Goal: Task Accomplishment & Management: Use online tool/utility

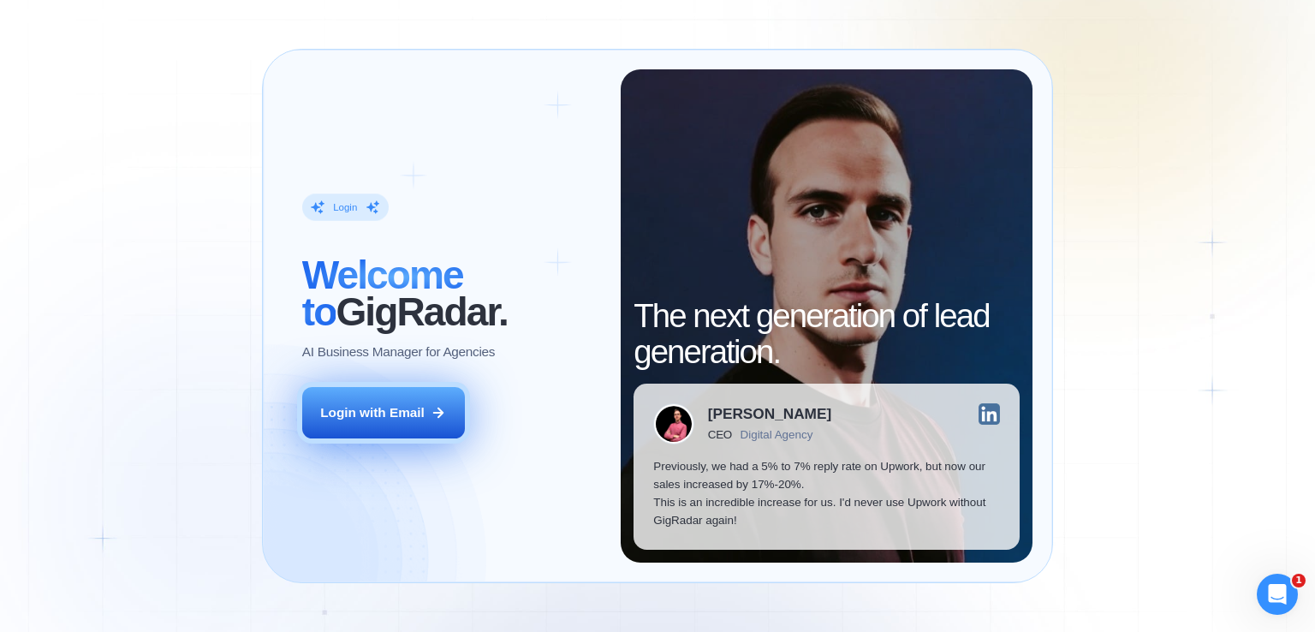
click at [400, 415] on div "Login with Email" at bounding box center [372, 412] width 104 height 18
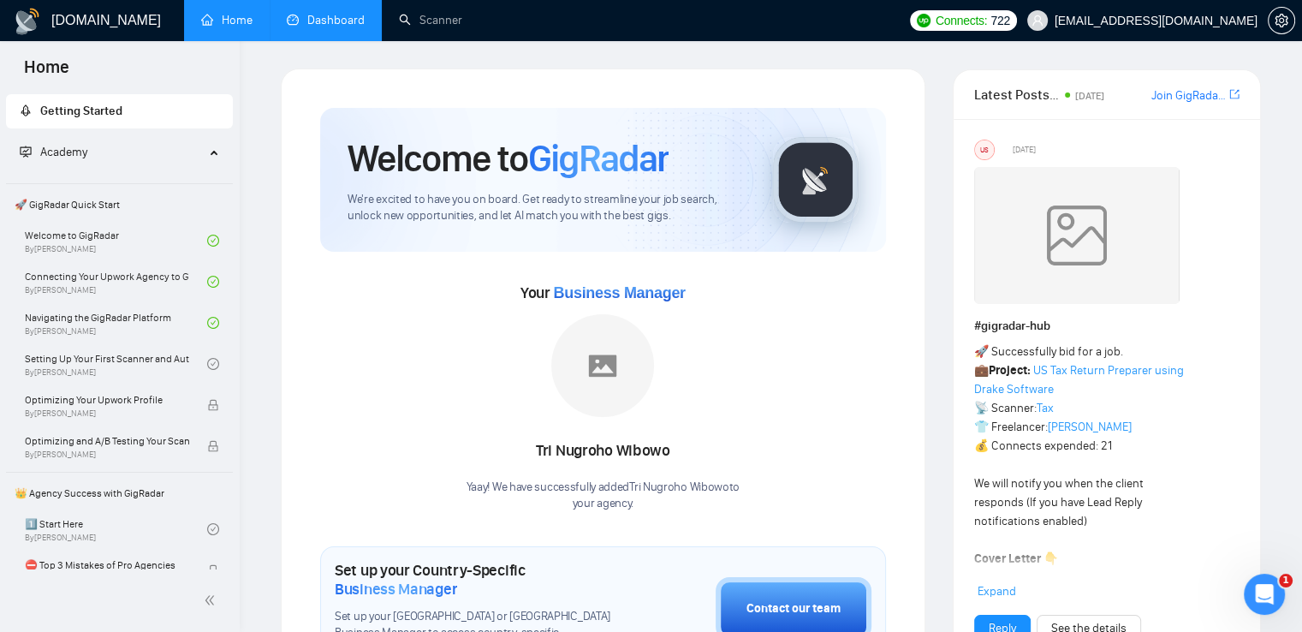
click at [312, 24] on link "Dashboard" at bounding box center [326, 20] width 78 height 15
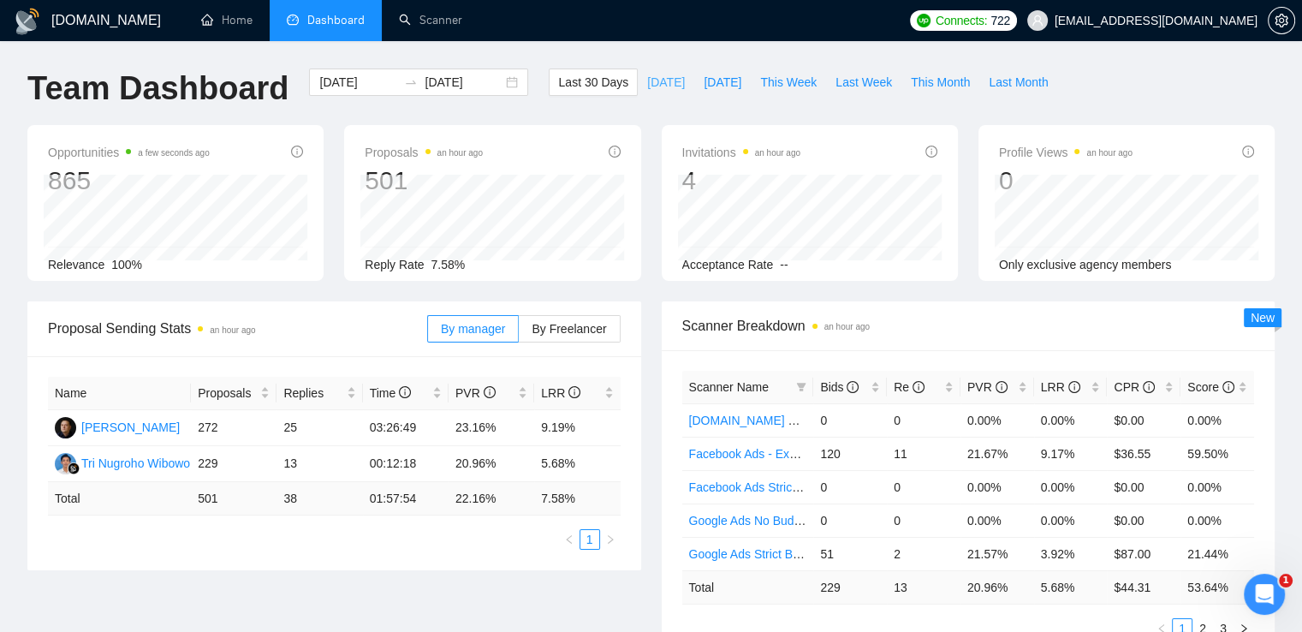
click at [647, 85] on span "Today" at bounding box center [666, 82] width 38 height 19
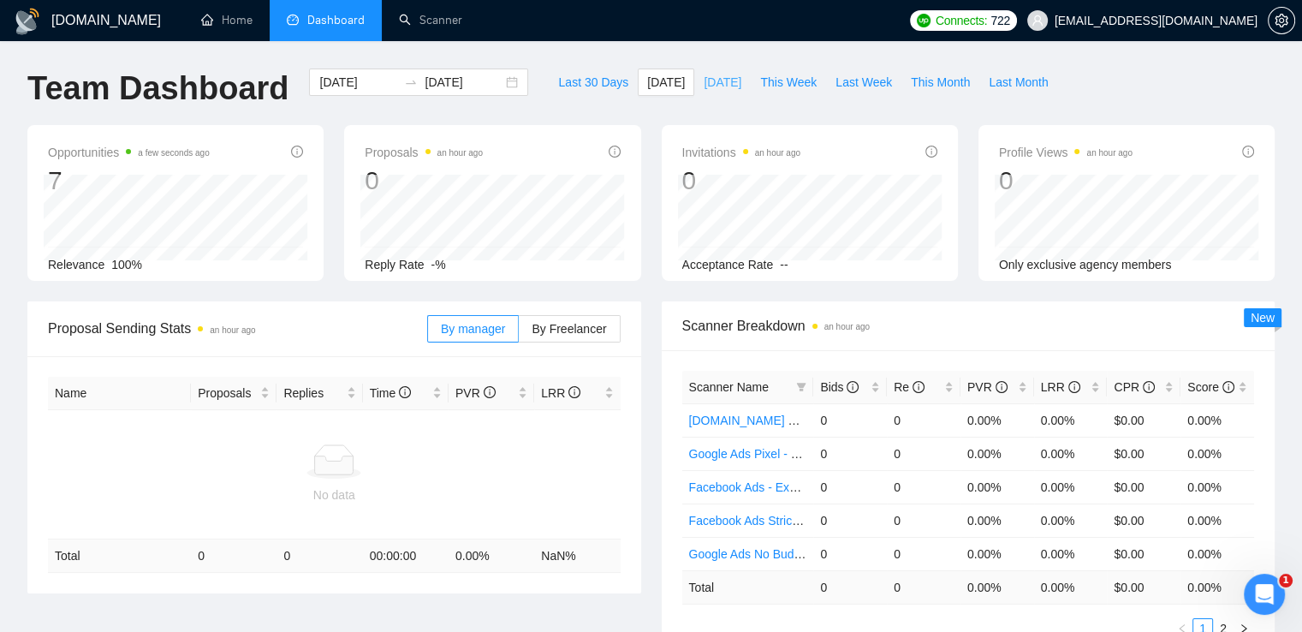
click at [711, 81] on span "Yesterday" at bounding box center [723, 82] width 38 height 19
type input "2025-09-14"
click at [839, 81] on span "Last Week" at bounding box center [864, 82] width 57 height 19
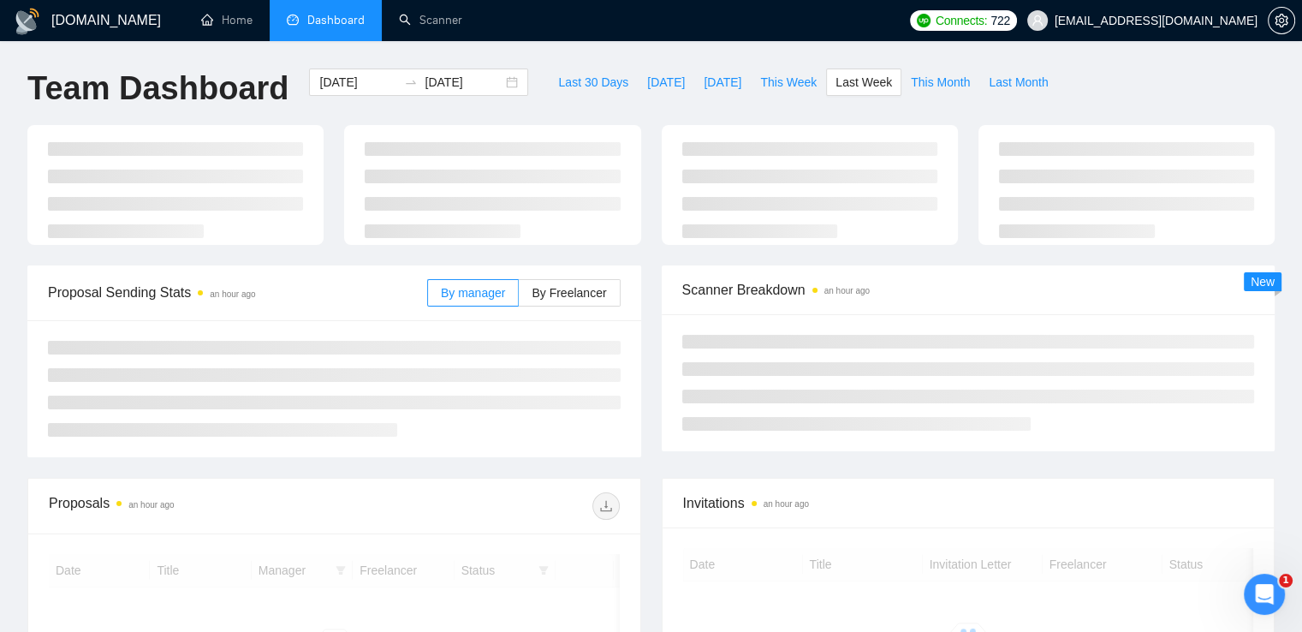
type input "2025-09-08"
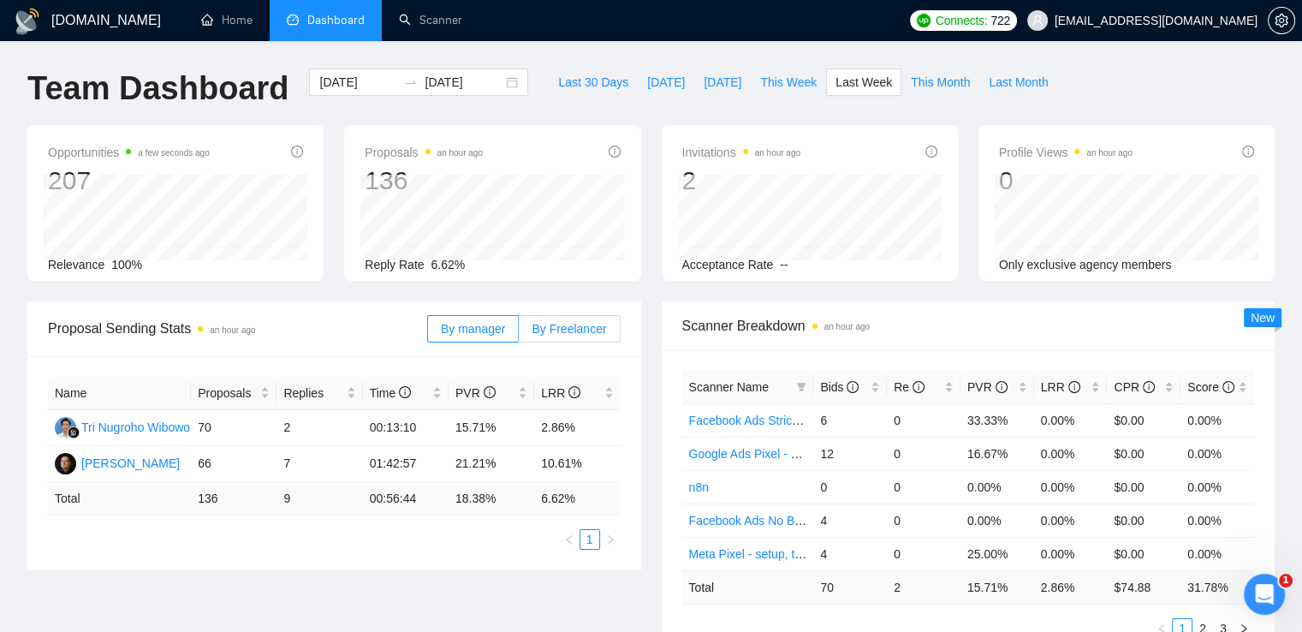
click at [586, 322] on span "By Freelancer" at bounding box center [569, 329] width 74 height 14
click at [519, 333] on input "By Freelancer" at bounding box center [519, 333] width 0 height 0
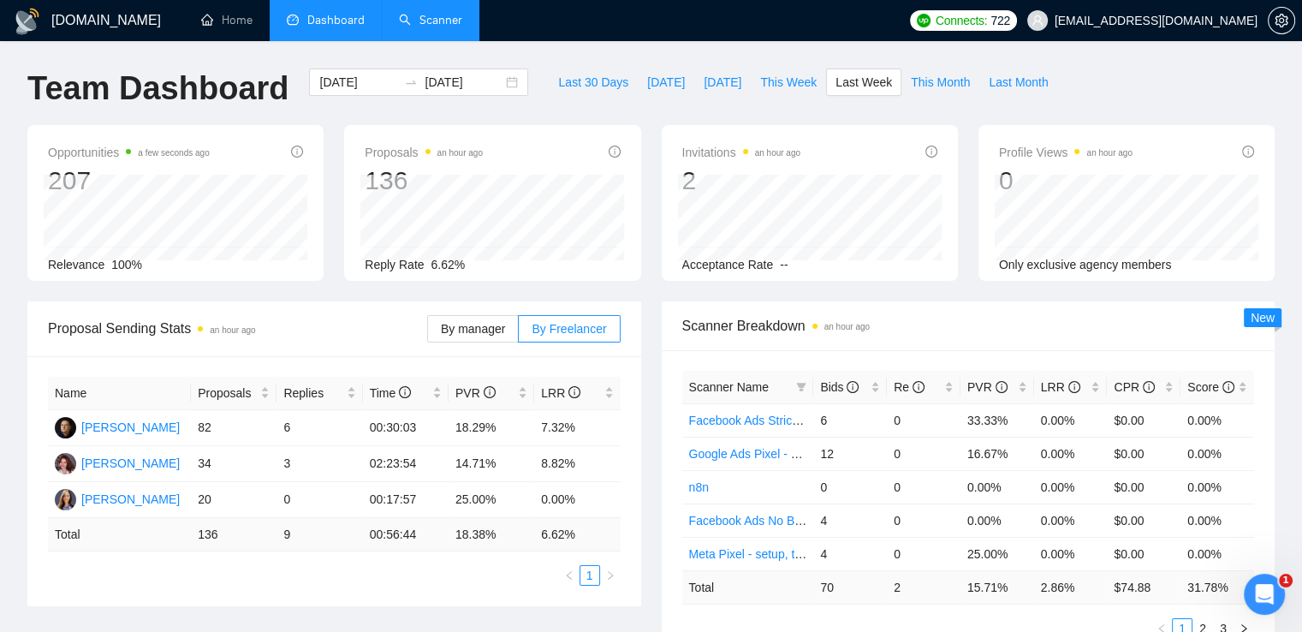
click at [451, 27] on link "Scanner" at bounding box center [430, 20] width 63 height 15
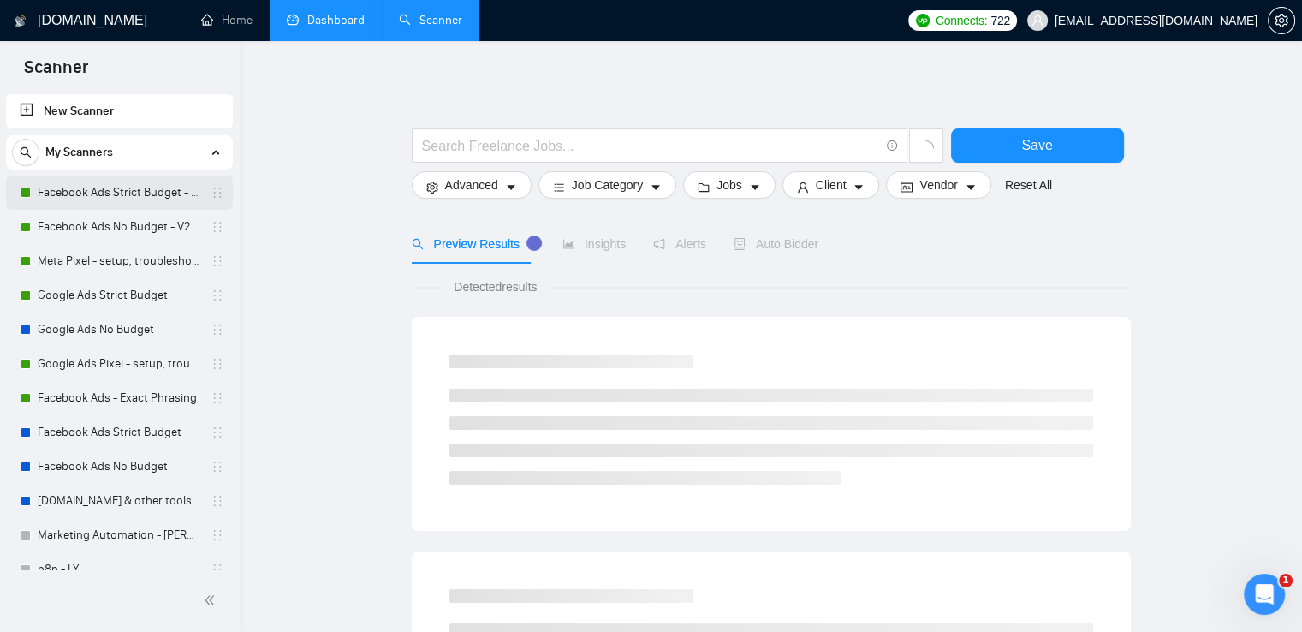
click at [152, 190] on link "Facebook Ads Strict Budget - V2" at bounding box center [119, 193] width 163 height 34
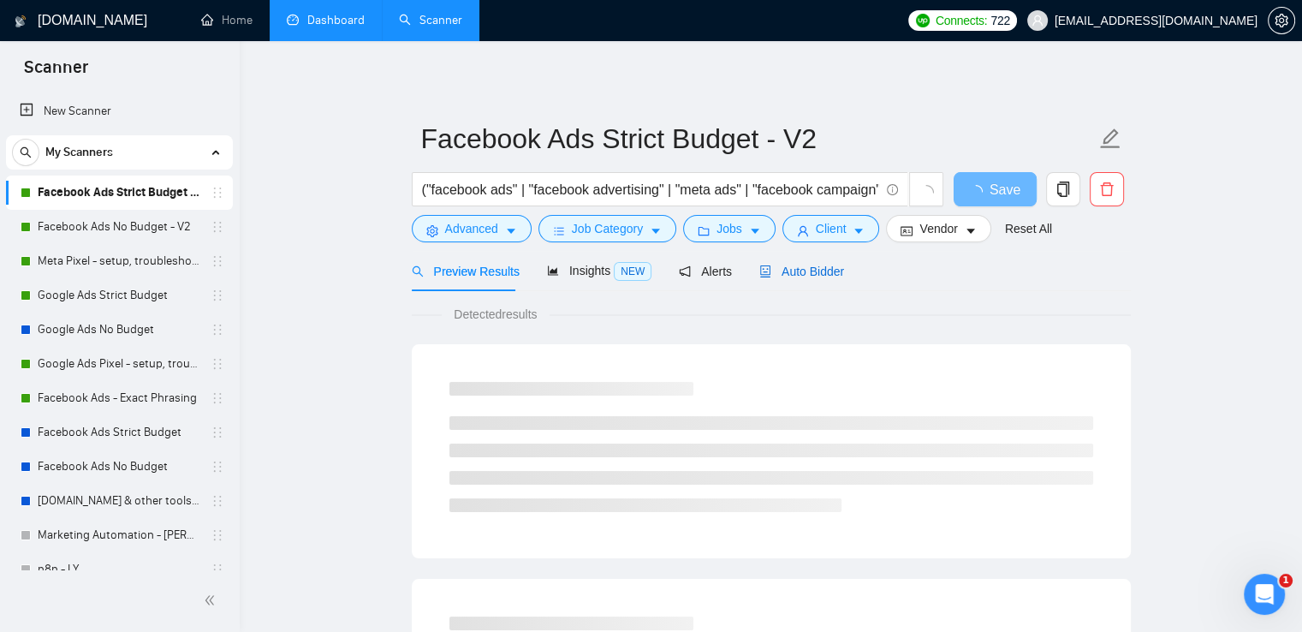
click at [794, 272] on span "Auto Bidder" at bounding box center [801, 272] width 85 height 14
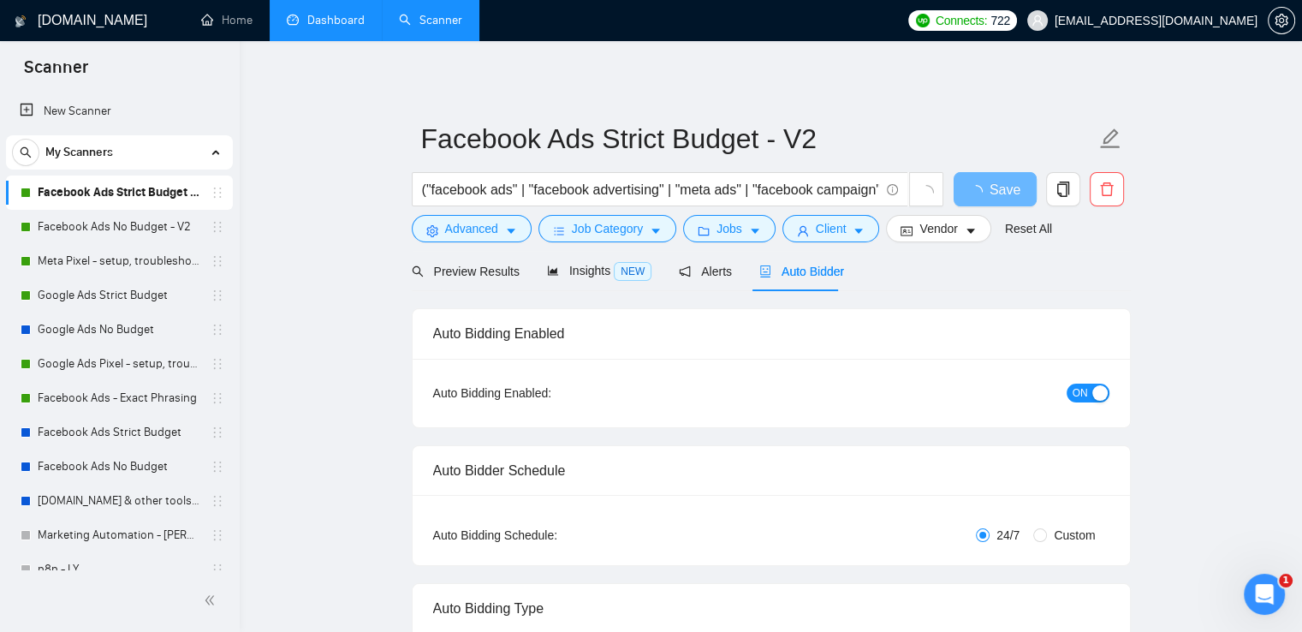
radio input "false"
radio input "true"
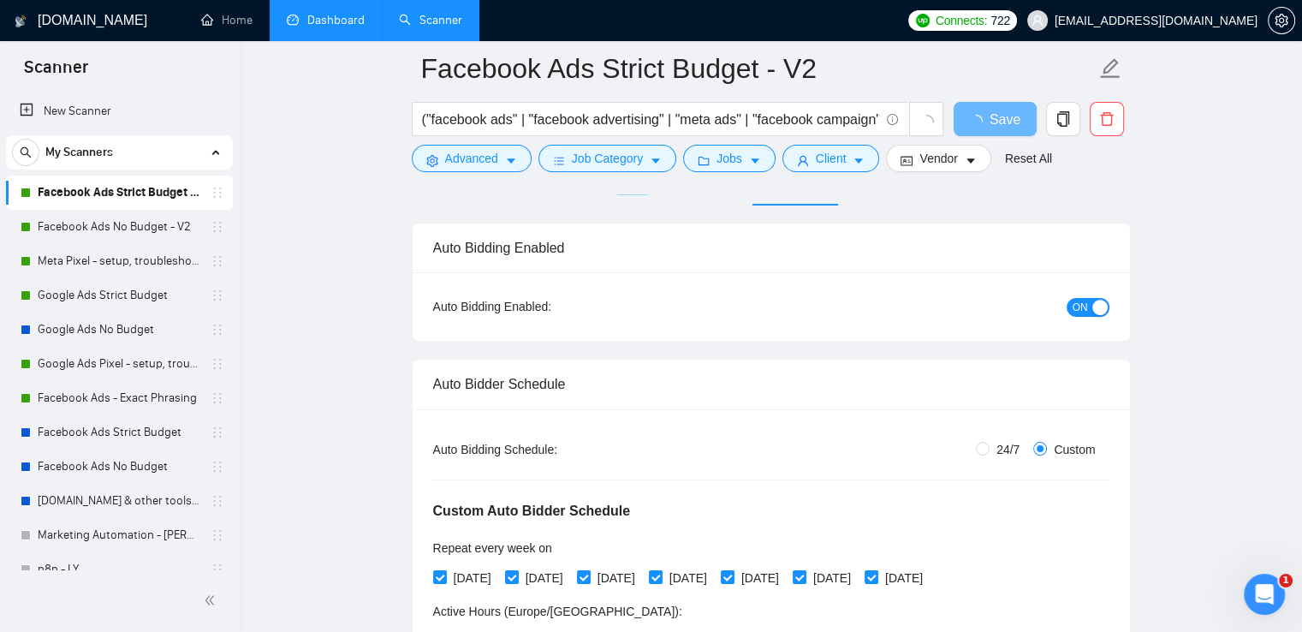
scroll to position [257, 0]
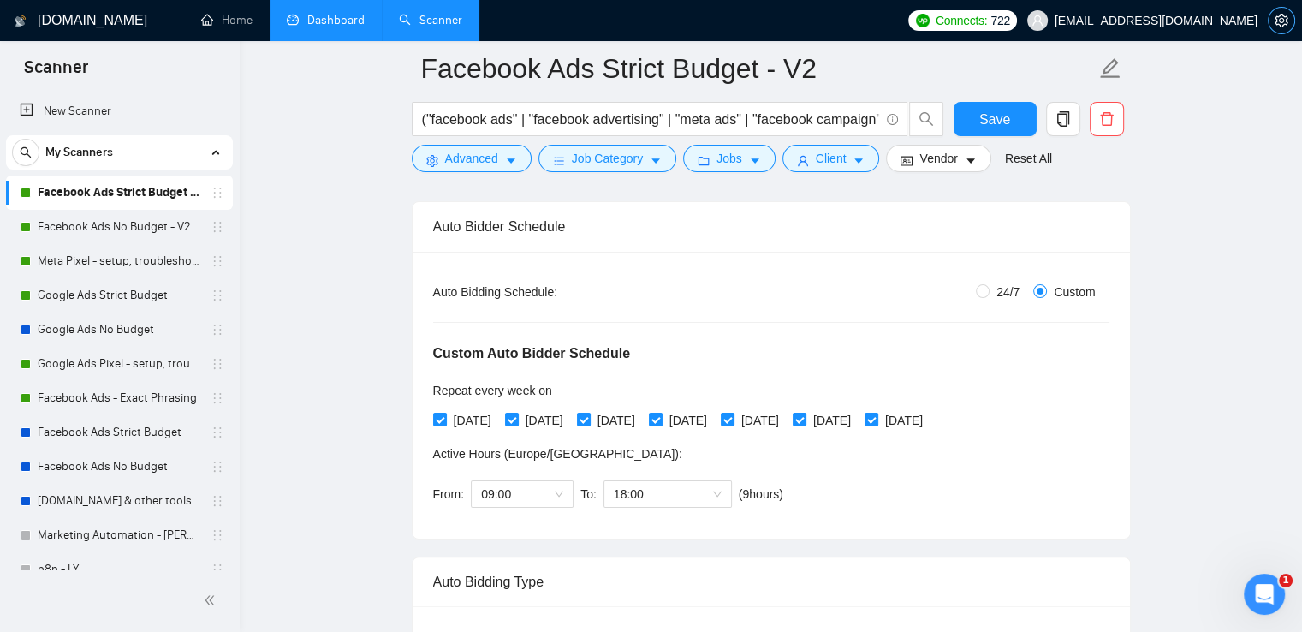
click at [1284, 22] on icon "setting" at bounding box center [1282, 21] width 14 height 14
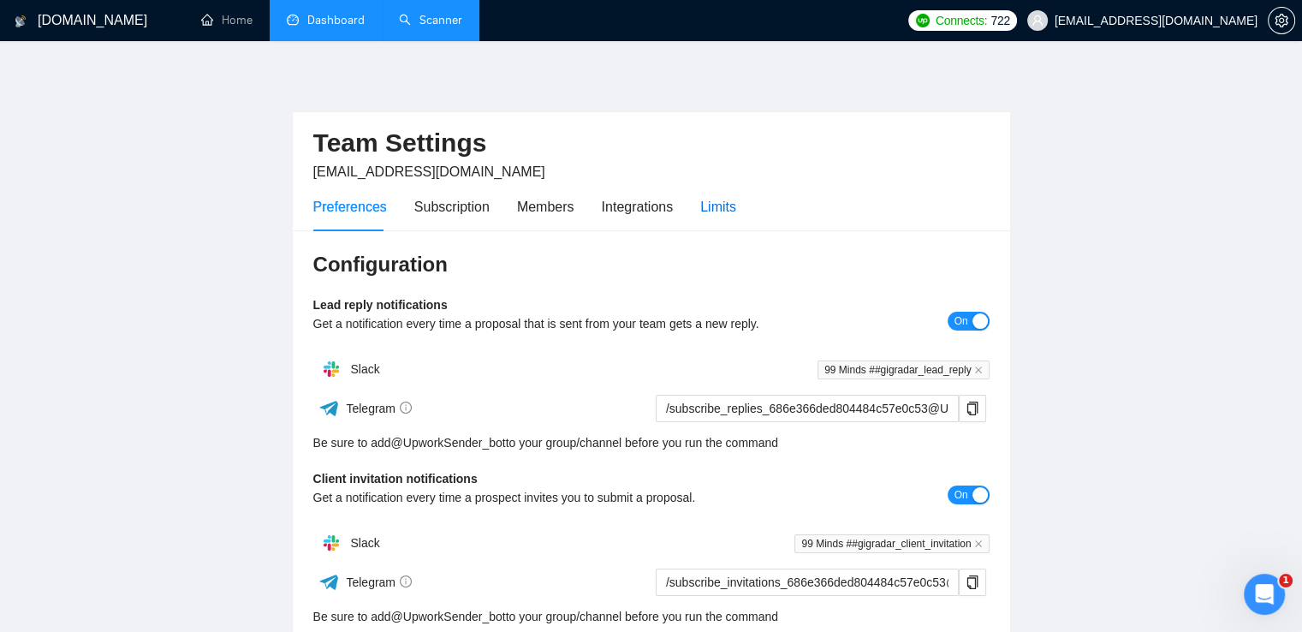
click at [710, 213] on div "Limits" at bounding box center [718, 206] width 36 height 21
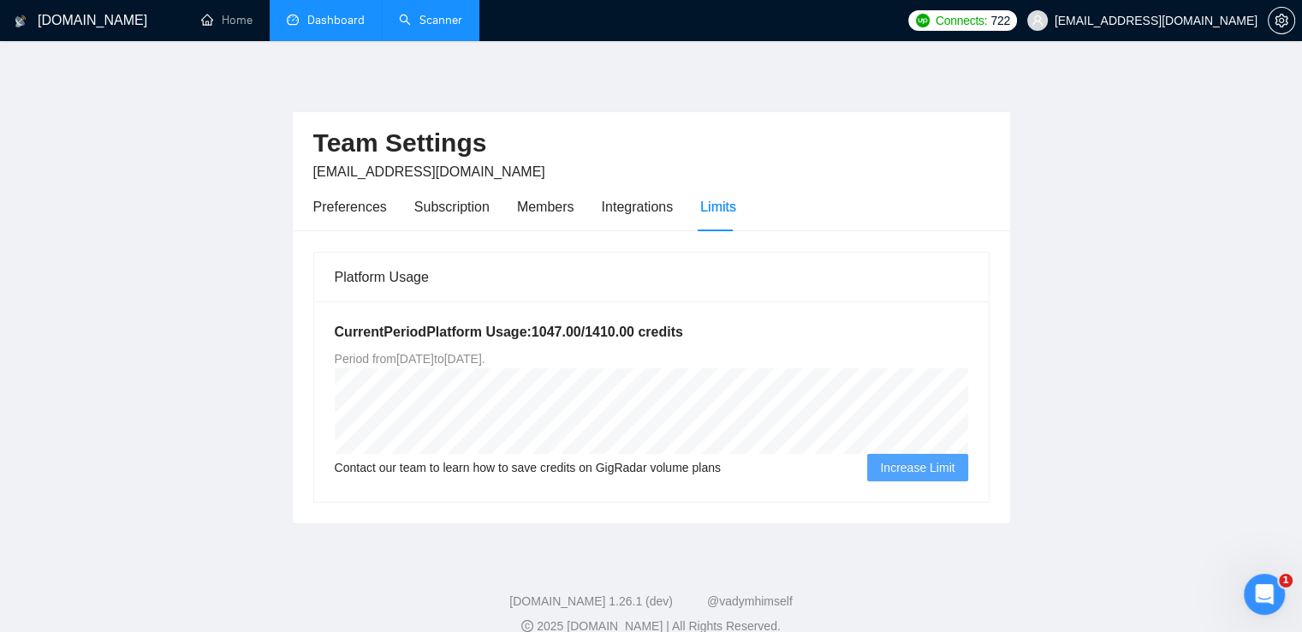
click at [433, 27] on link "Scanner" at bounding box center [430, 20] width 63 height 15
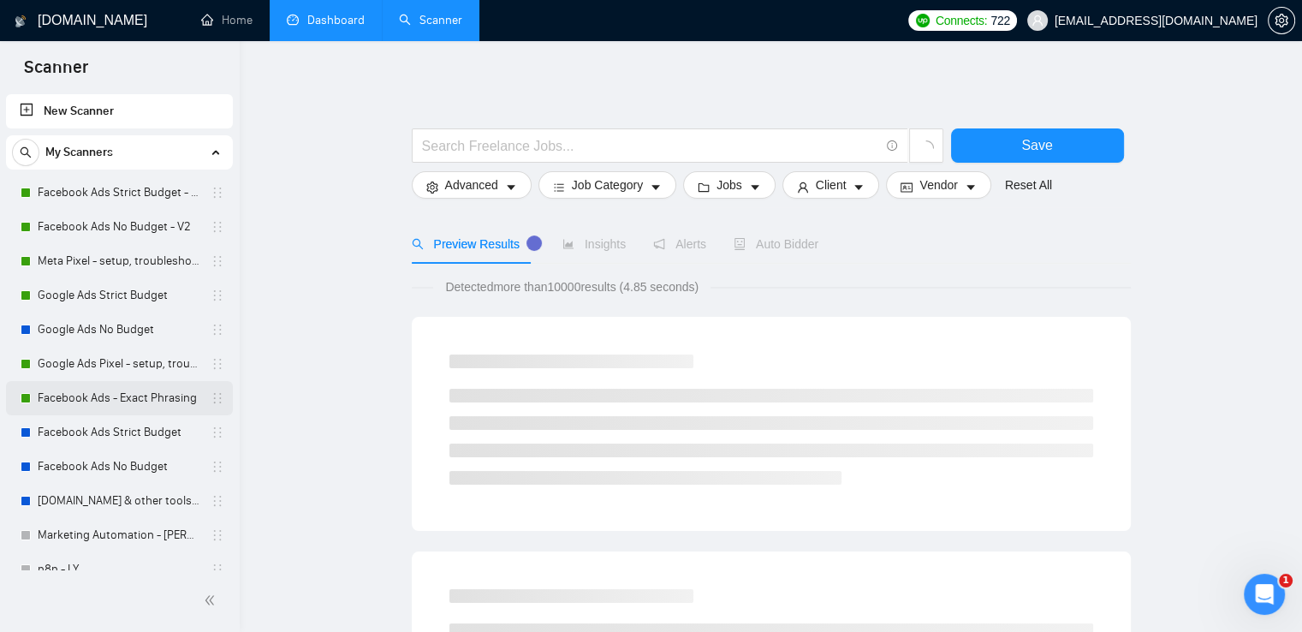
click at [139, 398] on link "Facebook Ads - Exact Phrasing" at bounding box center [119, 398] width 163 height 34
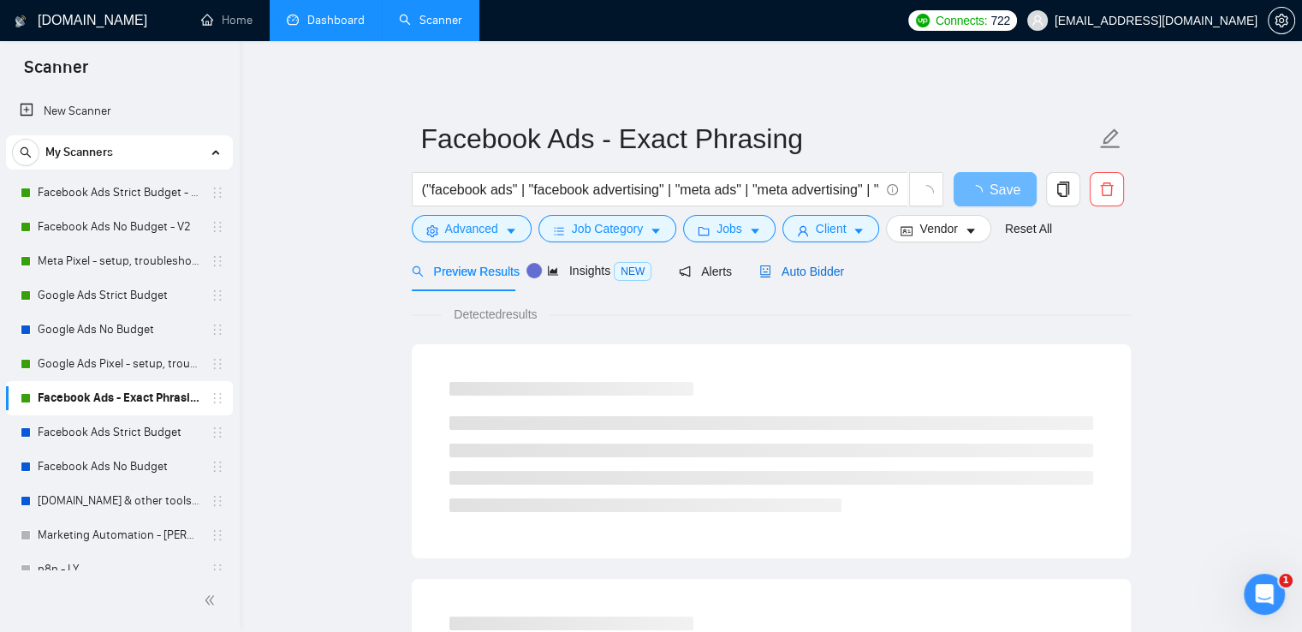
click at [808, 265] on span "Auto Bidder" at bounding box center [801, 272] width 85 height 14
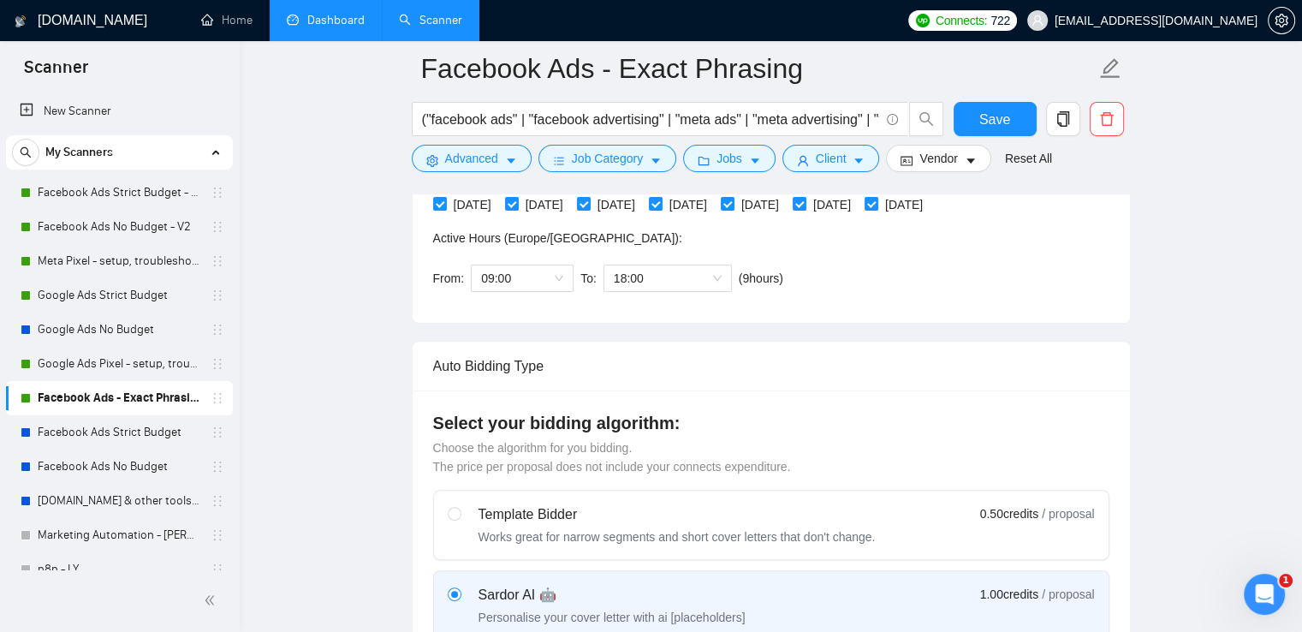
scroll to position [514, 0]
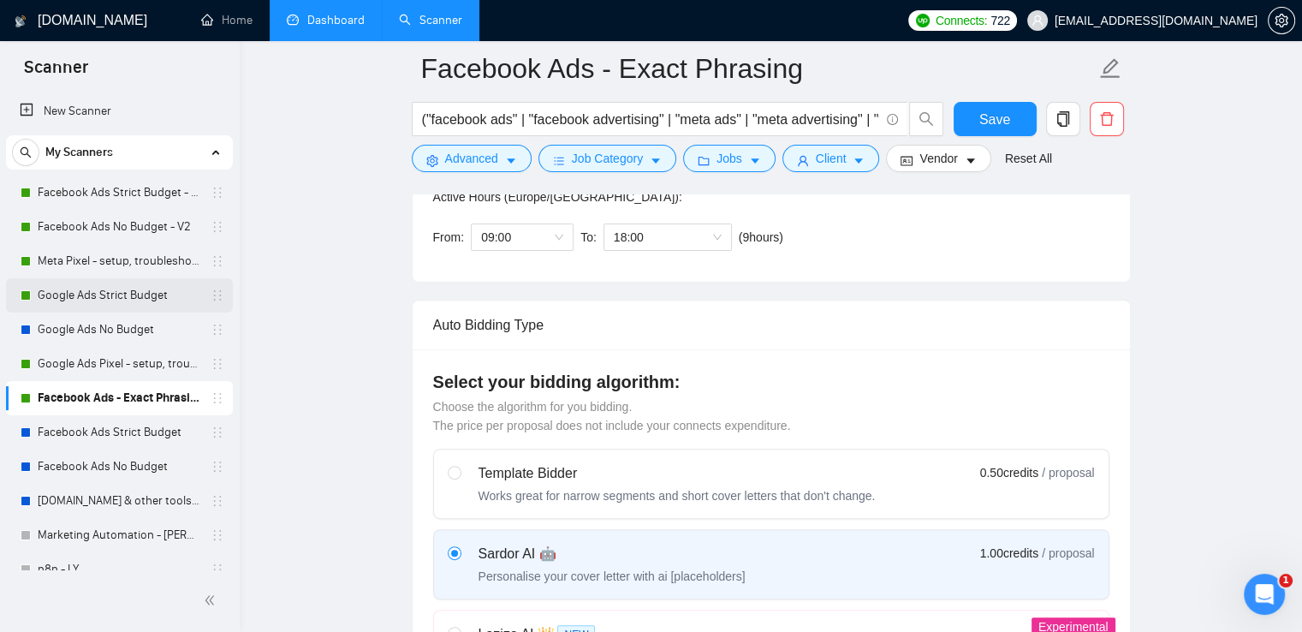
click at [135, 288] on link "Google Ads Strict Budget" at bounding box center [119, 295] width 163 height 34
